Goal: Task Accomplishment & Management: Manage account settings

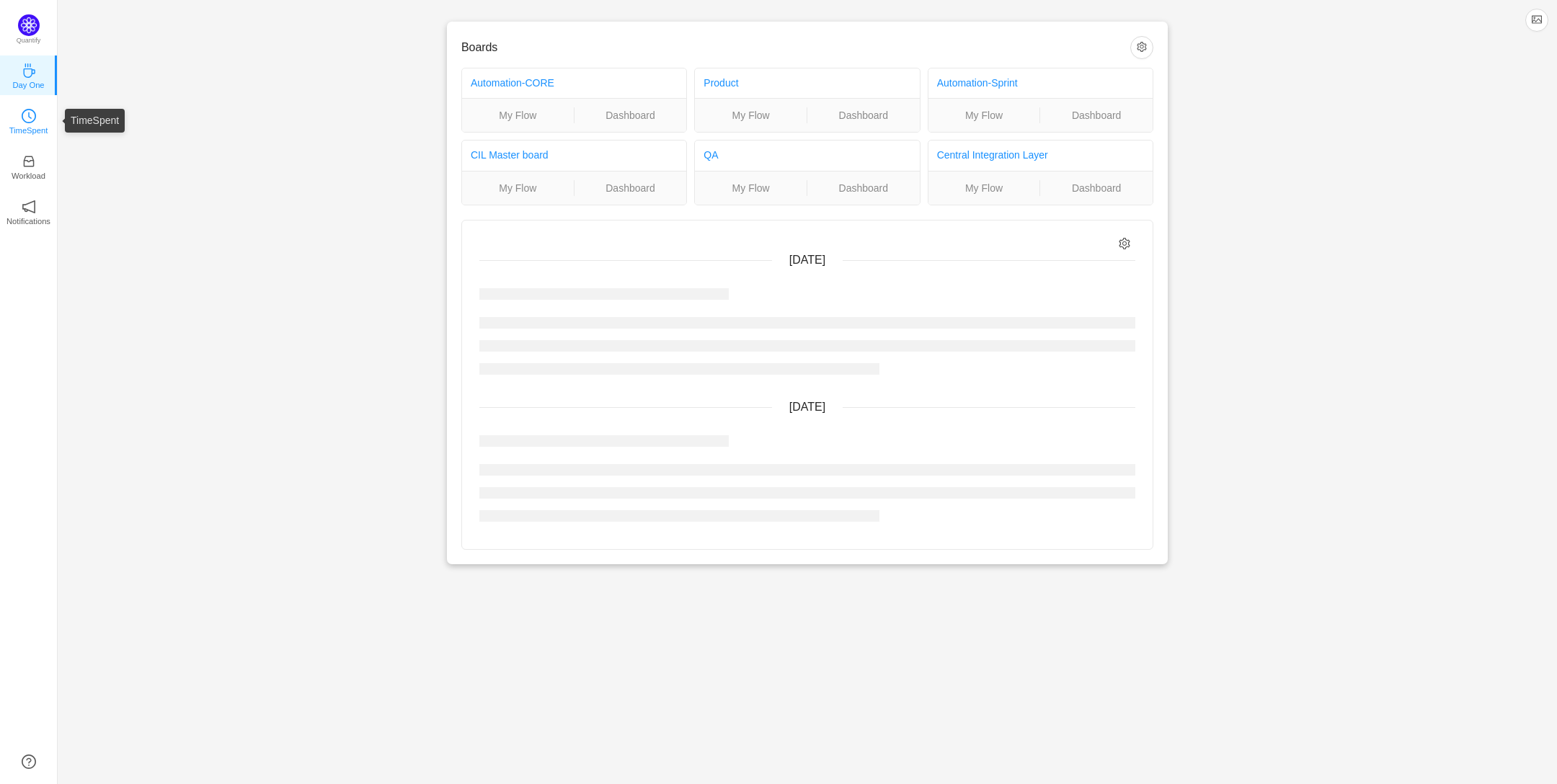
click at [29, 121] on icon "icon: clock-circle" at bounding box center [28, 116] width 14 height 14
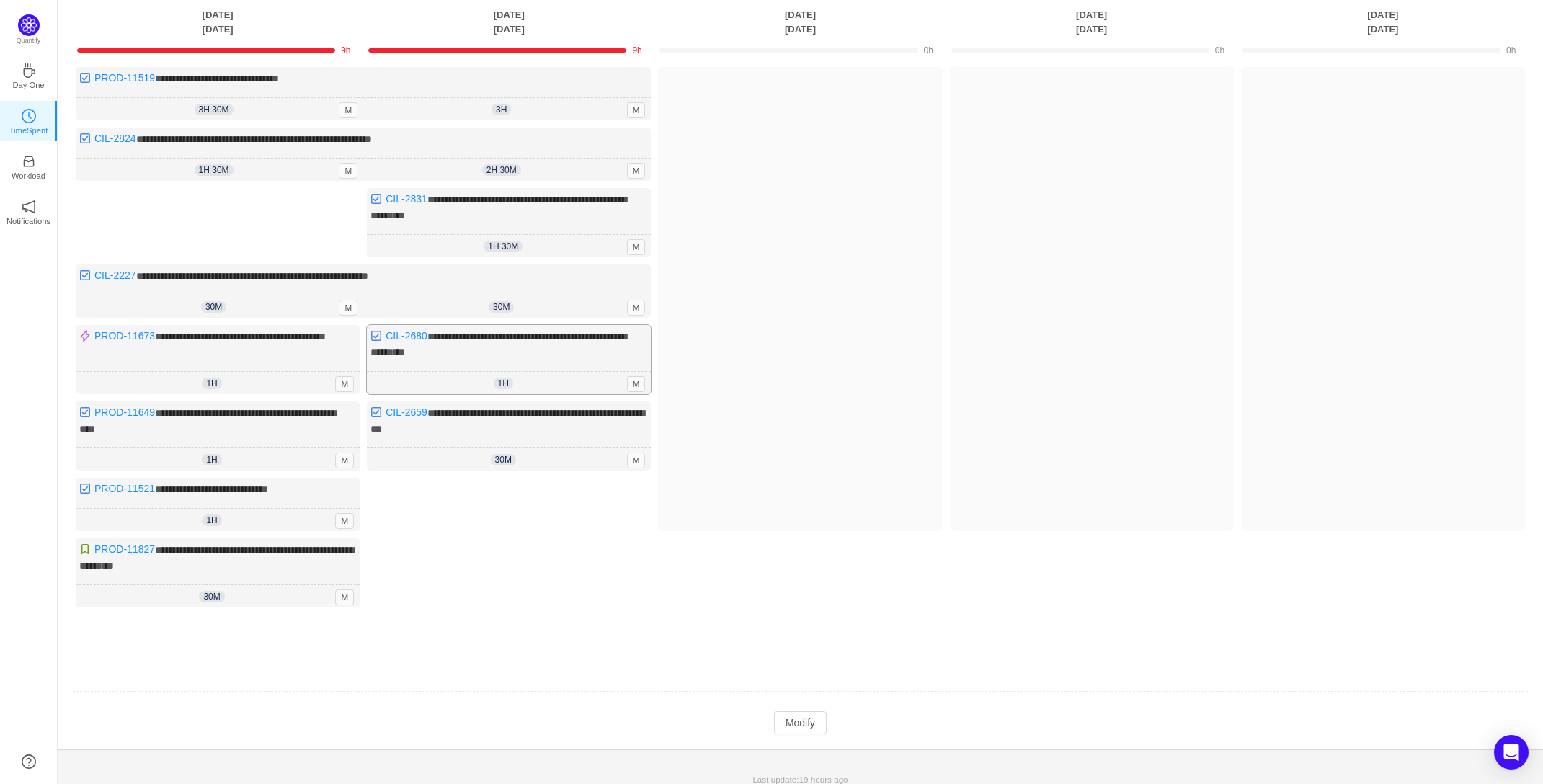
scroll to position [100, 0]
click at [811, 712] on button "Modify" at bounding box center [800, 722] width 53 height 23
click at [541, 300] on icon "icon: up" at bounding box center [542, 302] width 5 height 5
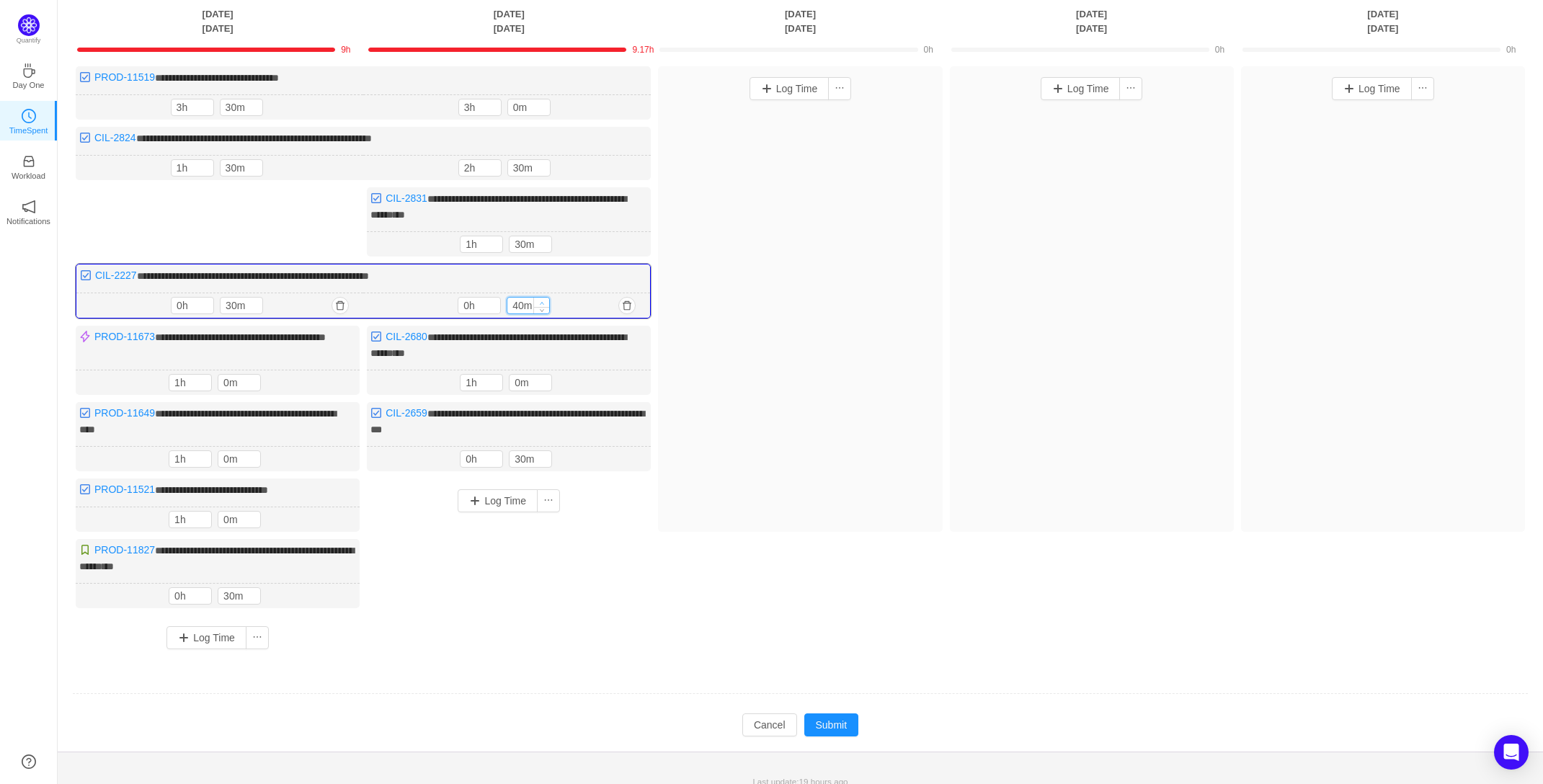
type input "50m"
click at [541, 301] on icon "icon: up" at bounding box center [542, 303] width 5 height 5
type input "1h"
type input "0m"
click at [541, 301] on icon "icon: up" at bounding box center [542, 303] width 5 height 5
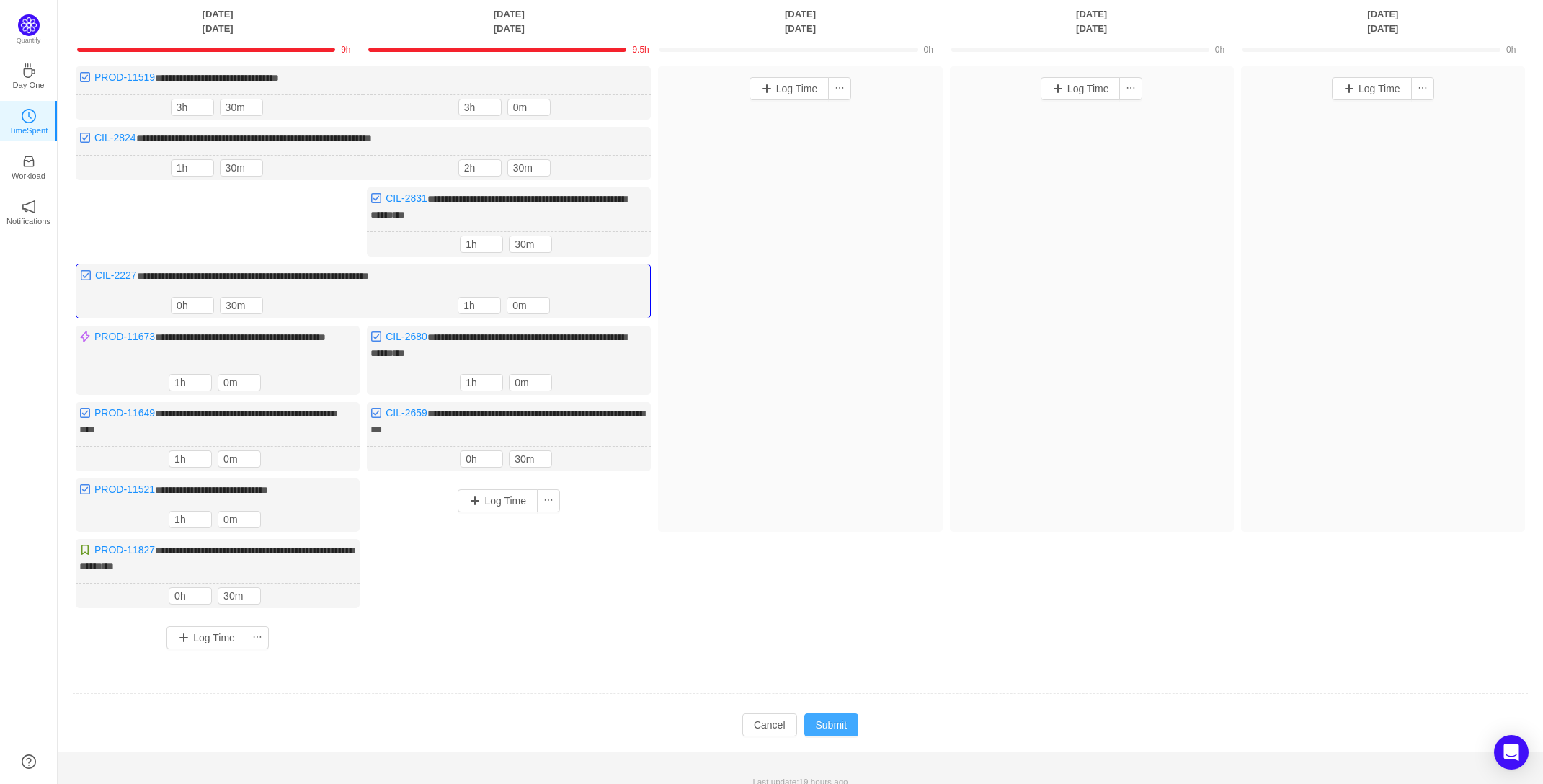
click at [833, 714] on button "Submit" at bounding box center [831, 725] width 54 height 23
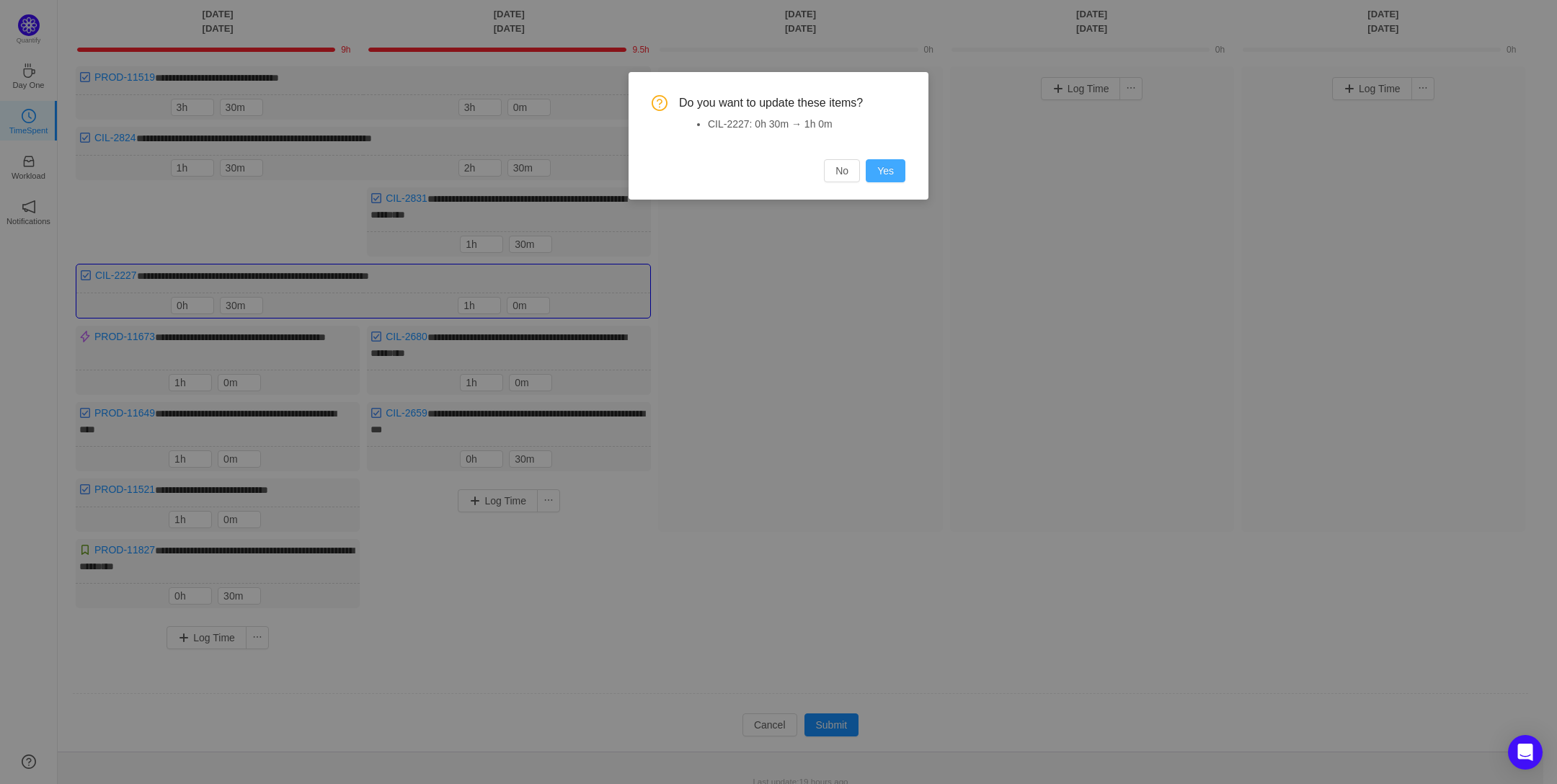
click at [898, 172] on button "Yes" at bounding box center [885, 171] width 39 height 23
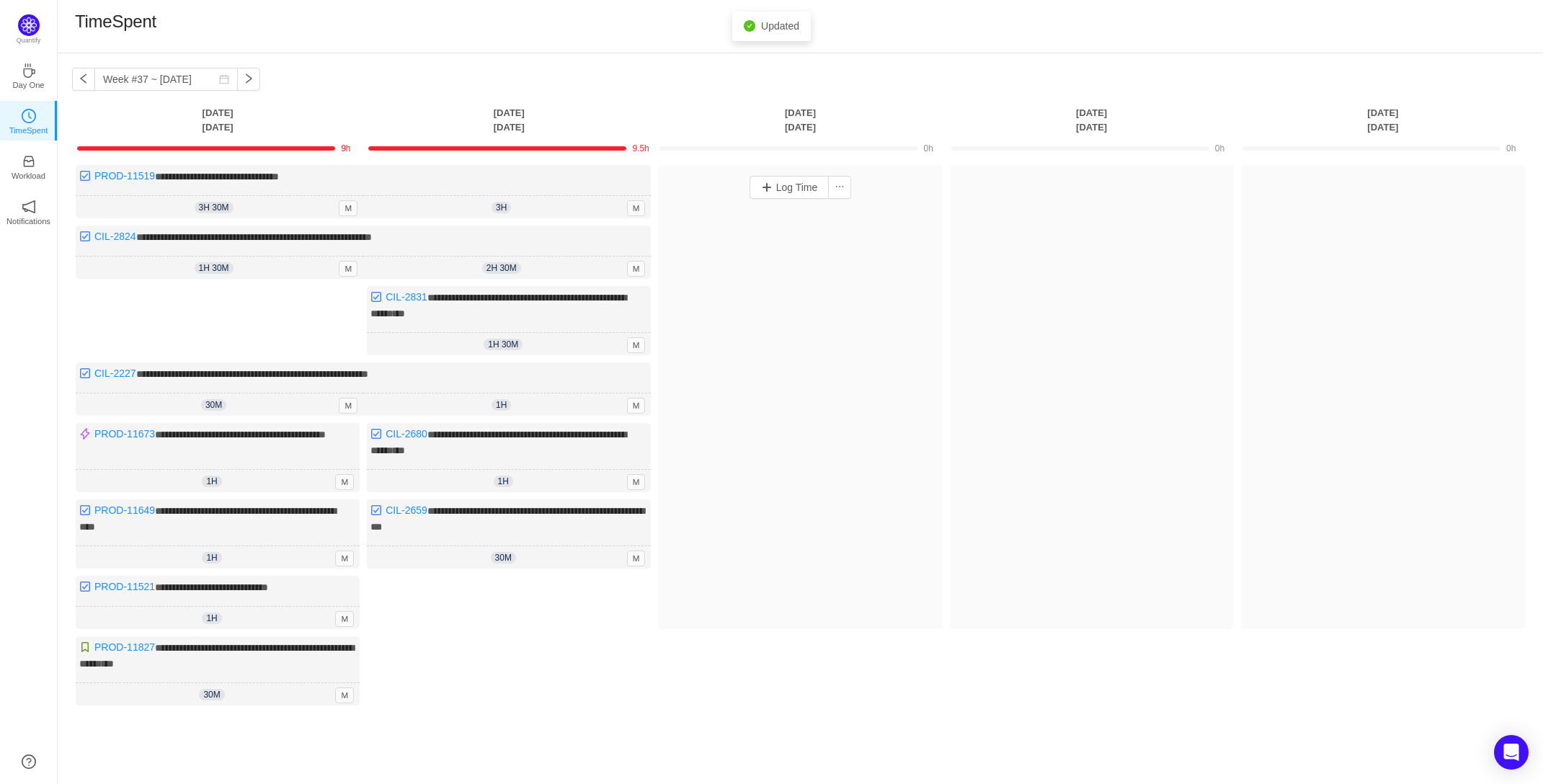
scroll to position [0, 0]
